Goal: Task Accomplishment & Management: Manage account settings

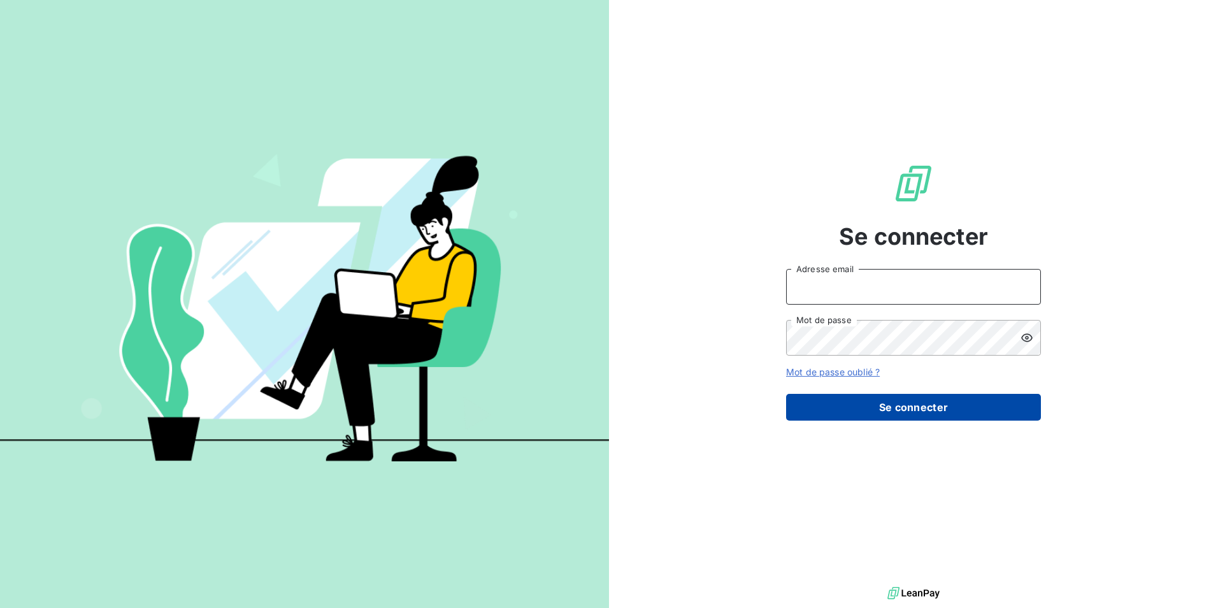
type input "[EMAIL_ADDRESS][DOMAIN_NAME]"
click at [910, 399] on button "Se connecter" at bounding box center [913, 407] width 255 height 27
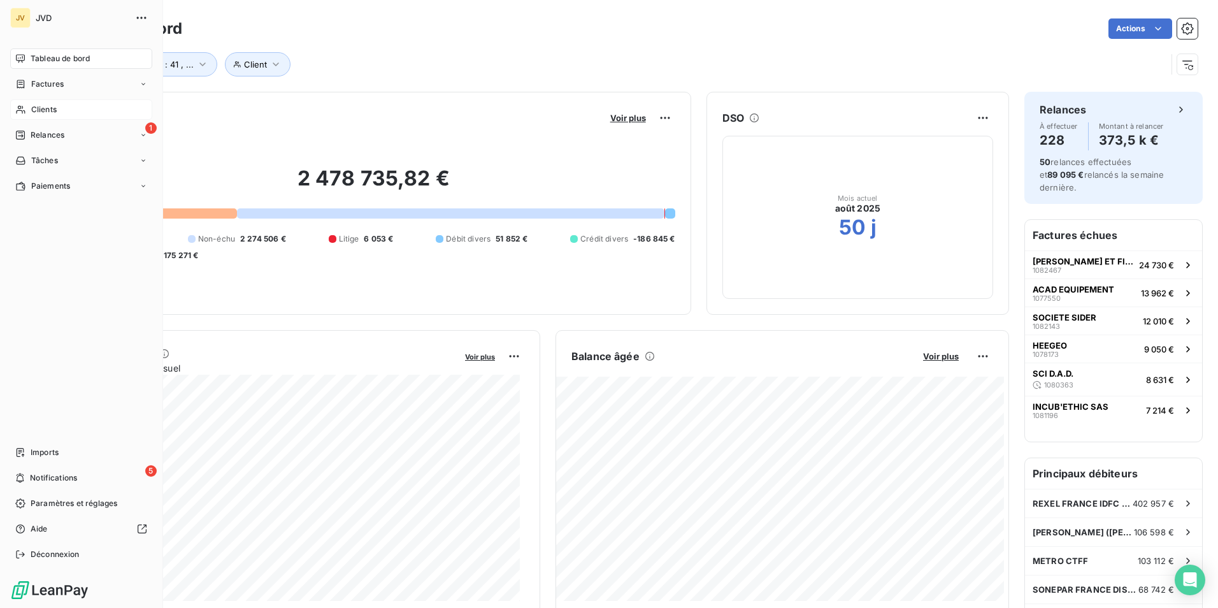
click at [35, 104] on span "Clients" at bounding box center [43, 109] width 25 height 11
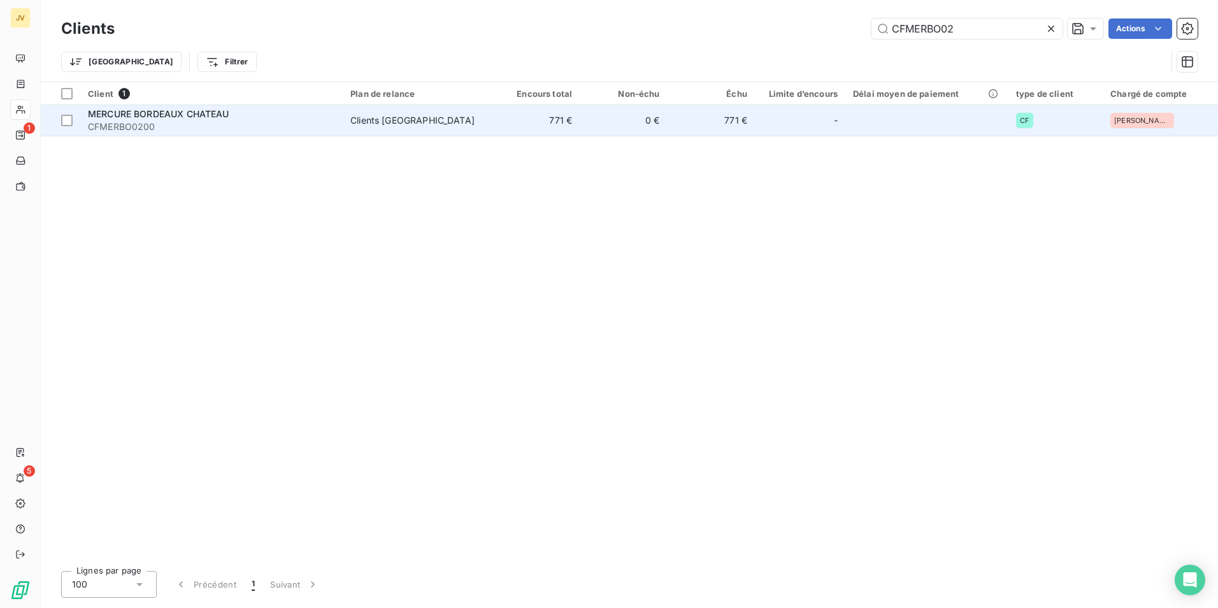
type input "CFMERBO02"
click at [222, 116] on span "MERCURE BORDEAUX CHATEAU" at bounding box center [158, 113] width 141 height 11
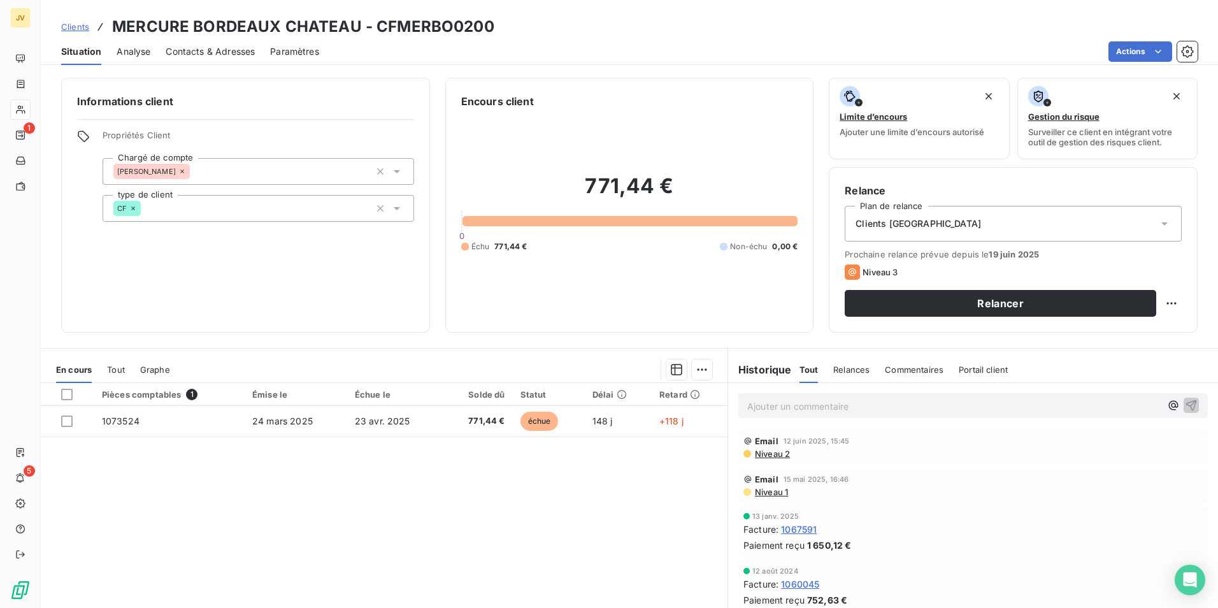
click at [233, 50] on span "Contacts & Adresses" at bounding box center [210, 51] width 89 height 13
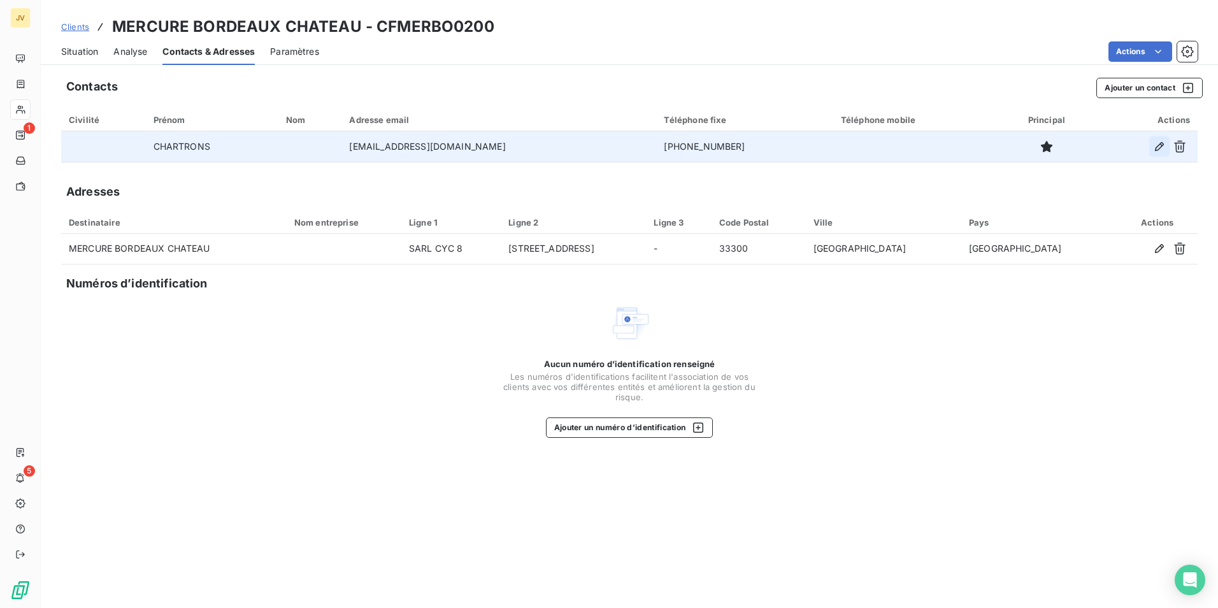
click at [1161, 141] on icon "button" at bounding box center [1159, 146] width 13 height 13
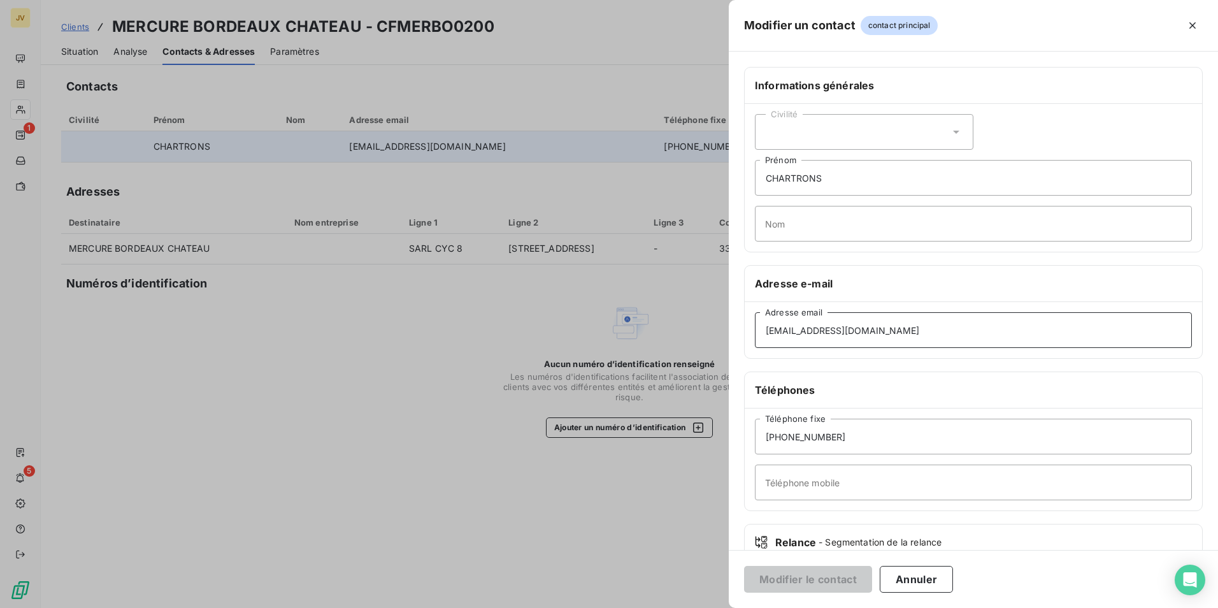
drag, startPoint x: 902, startPoint y: 326, endPoint x: 319, endPoint y: 340, distance: 583.1
click at [336, 607] on div "Modifier un contact contact principal Informations générales Civilité CHARTRONS…" at bounding box center [609, 608] width 1218 height 0
paste input "e.autier@cyc3.fr"
type input "e.autier@cyc3.fr"
click at [805, 566] on button "Modifier le contact" at bounding box center [808, 579] width 128 height 27
